Goal: Task Accomplishment & Management: Manage account settings

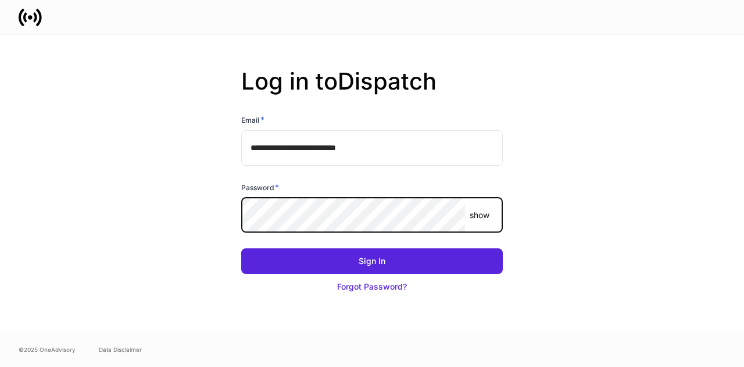
click at [241, 201] on button "Sign In" at bounding box center [372, 261] width 262 height 26
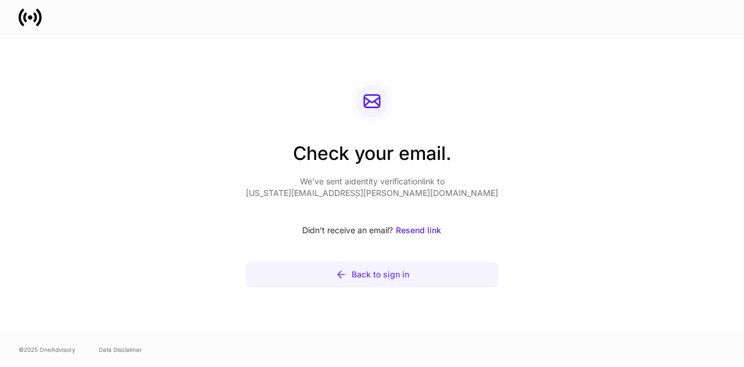
click at [387, 201] on div "Back to sign in" at bounding box center [381, 275] width 58 height 12
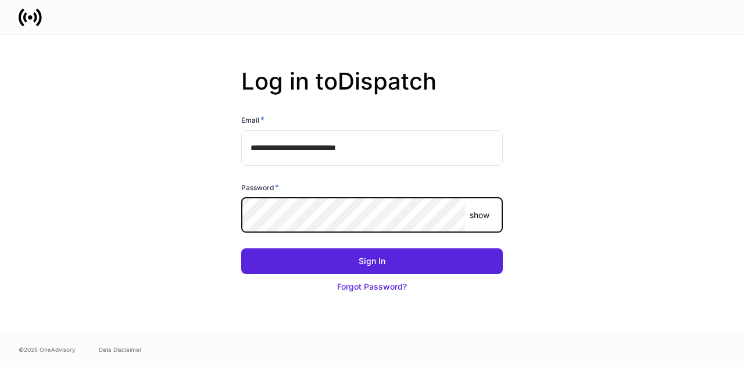
click at [241, 201] on button "Sign In" at bounding box center [372, 261] width 262 height 26
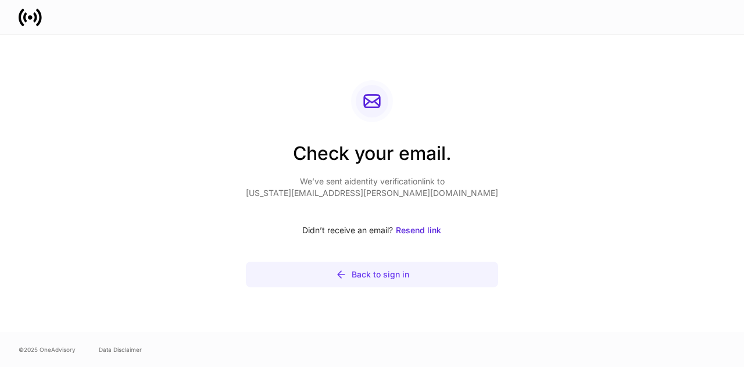
click at [373, 201] on div "Back to sign in" at bounding box center [381, 275] width 58 height 12
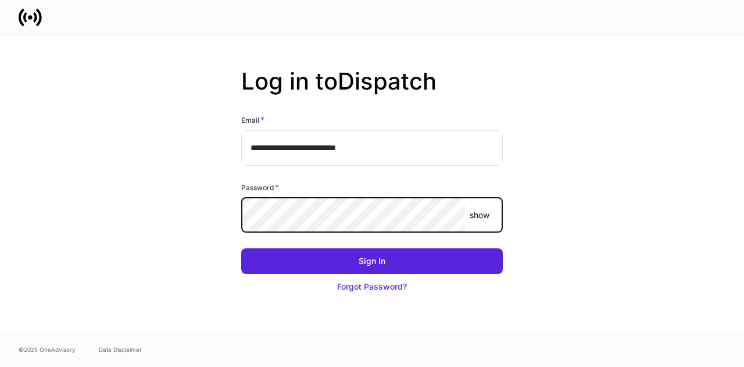
click at [241, 201] on button "Sign In" at bounding box center [372, 261] width 262 height 26
